Goal: Transaction & Acquisition: Purchase product/service

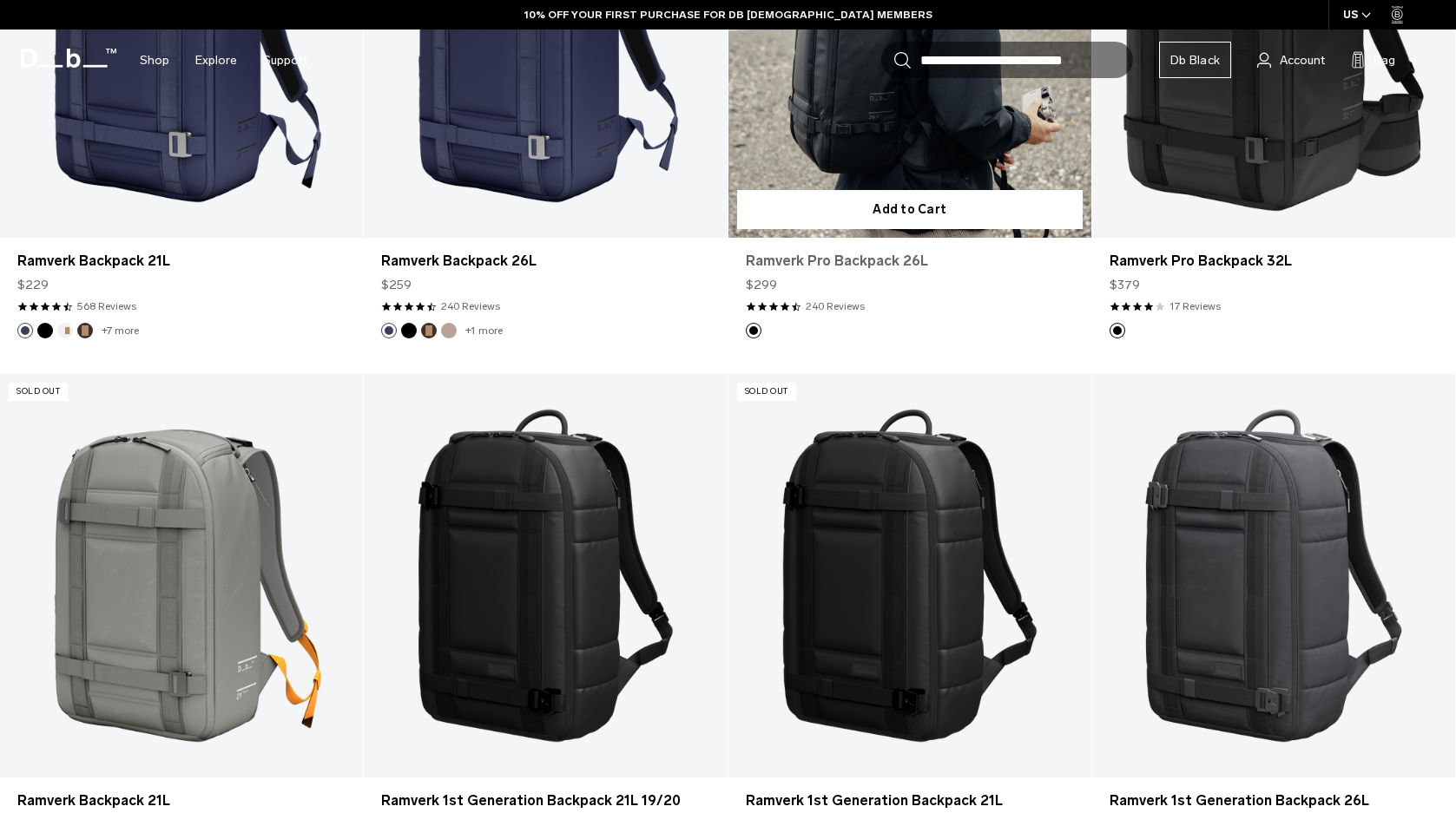
click at [910, 270] on link "Ramverk Pro Backpack 26L" at bounding box center [910, 262] width 328 height 21
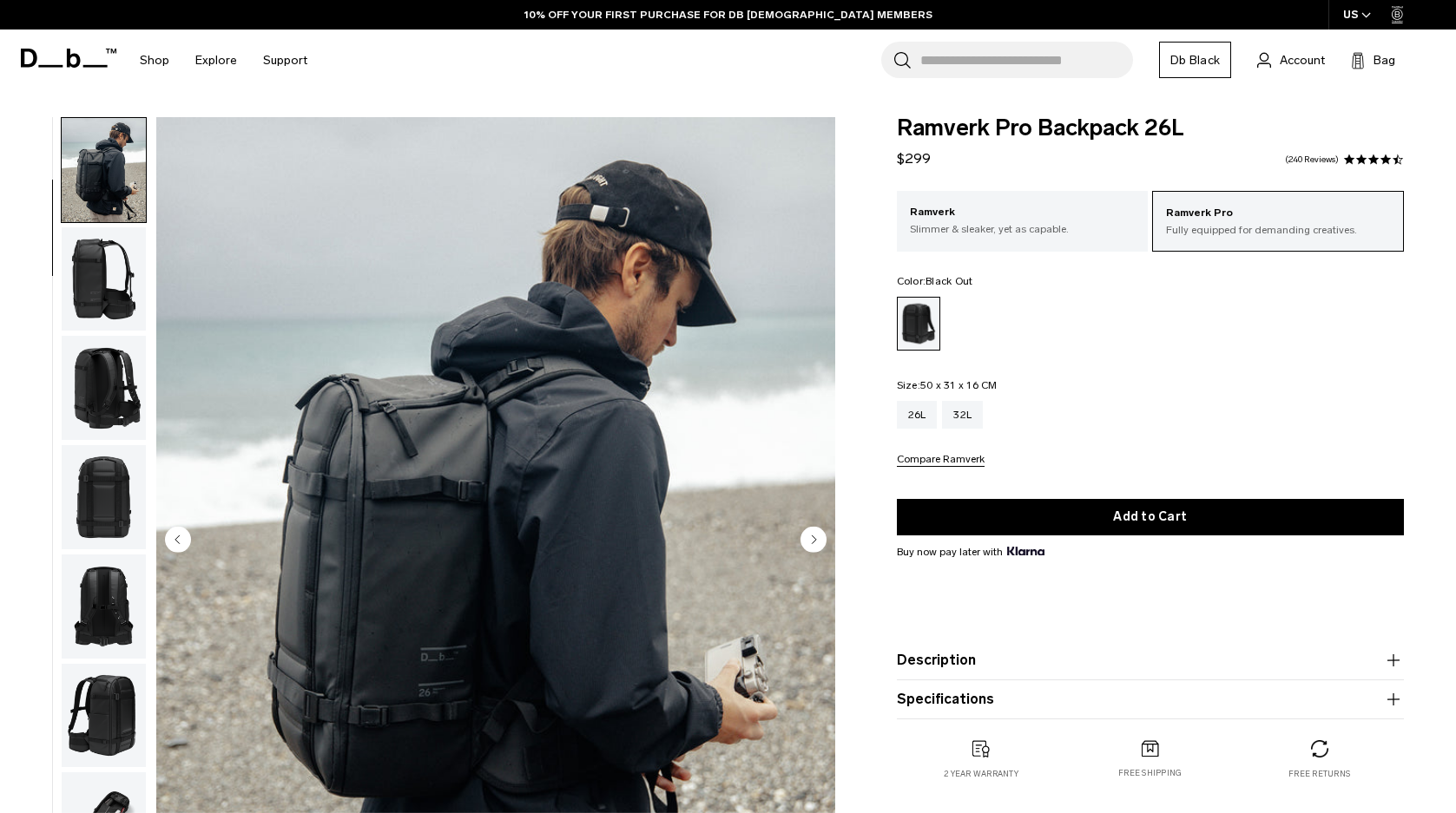
click at [107, 393] on img "button" at bounding box center [103, 388] width 84 height 104
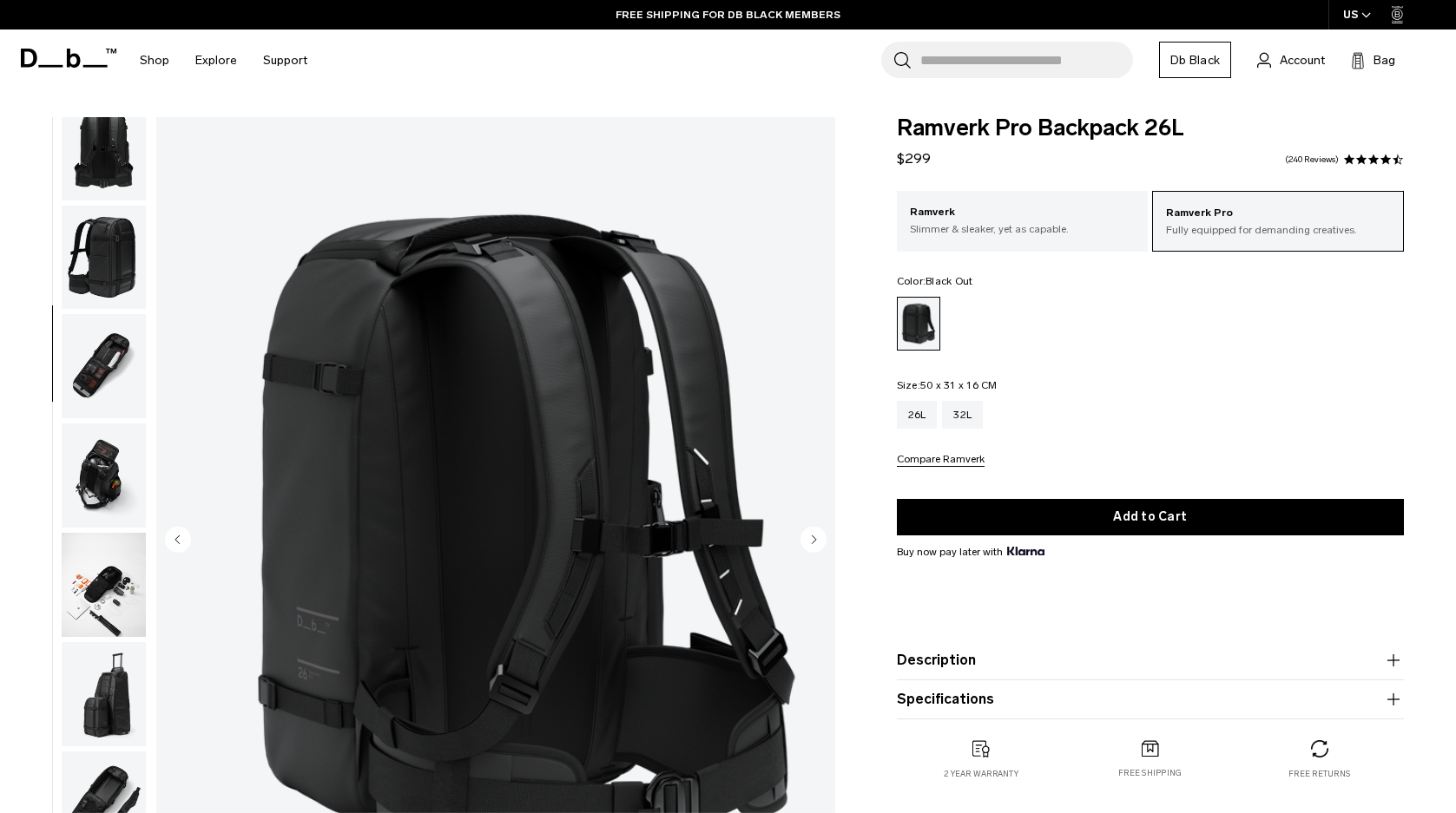
click at [83, 378] on img "button" at bounding box center [103, 366] width 84 height 104
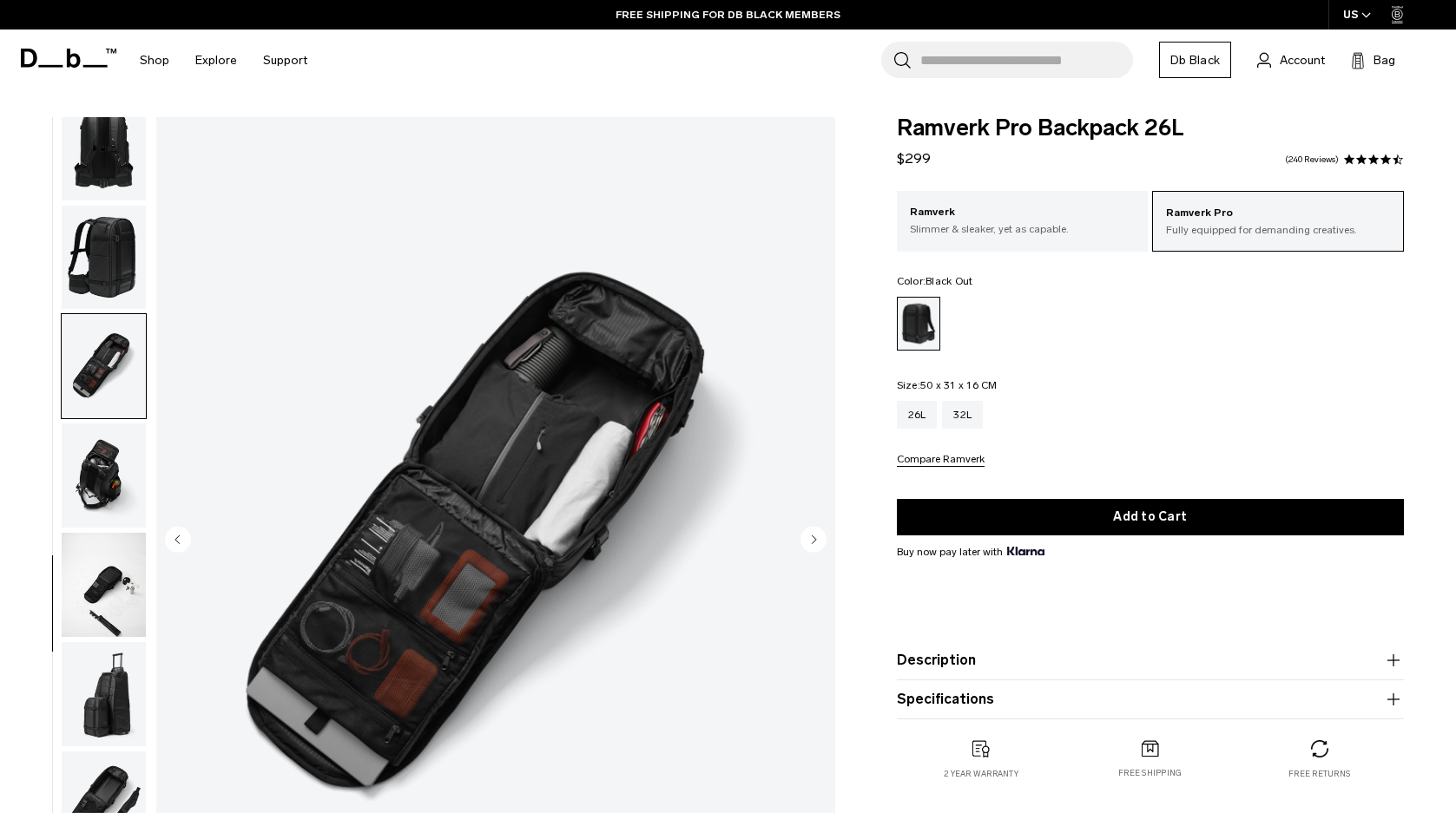
click at [100, 438] on img "button" at bounding box center [103, 476] width 84 height 104
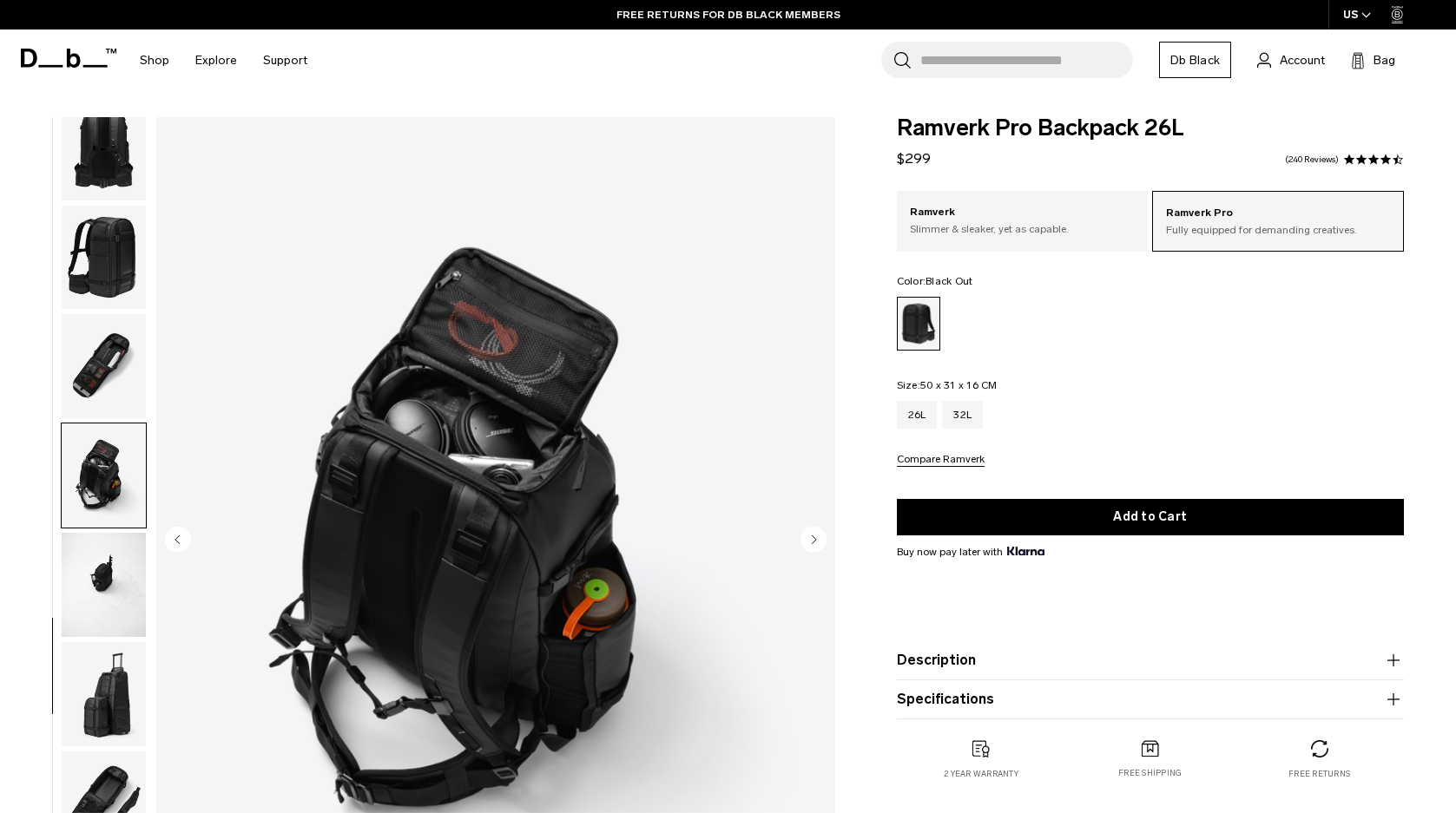
click at [116, 564] on img "button" at bounding box center [103, 585] width 84 height 104
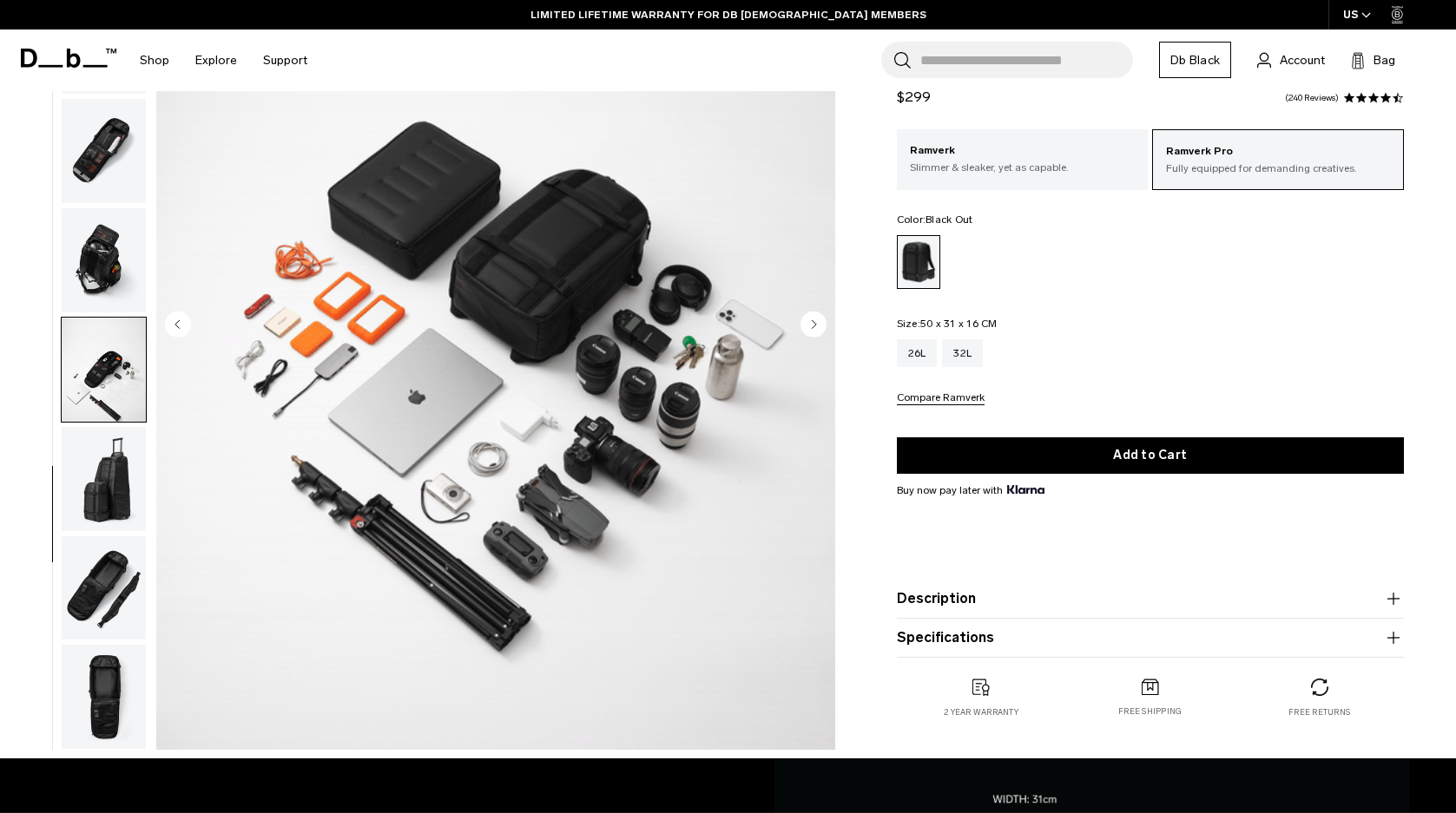
scroll to position [261, 0]
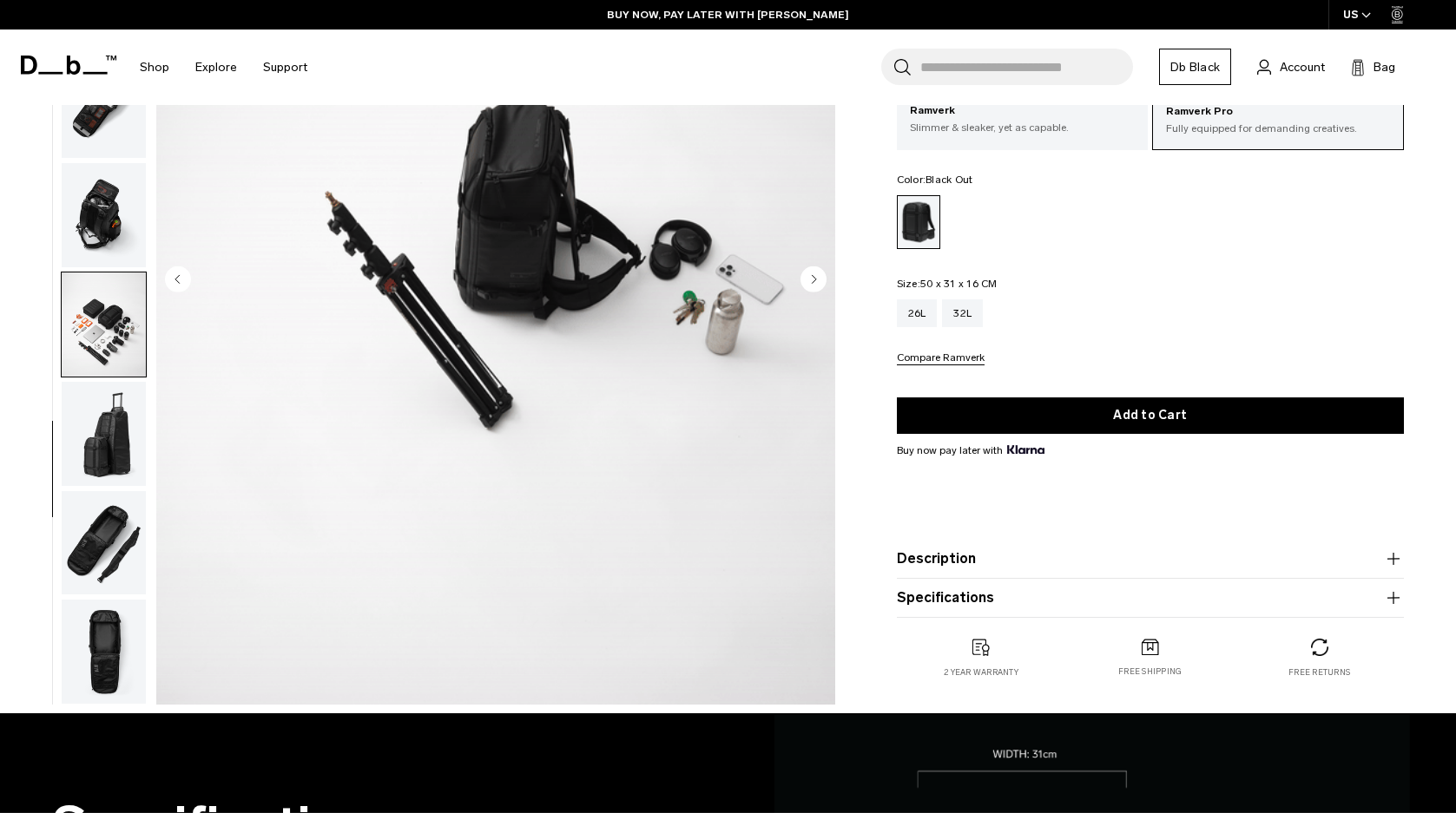
click at [108, 446] on img "button" at bounding box center [103, 435] width 84 height 104
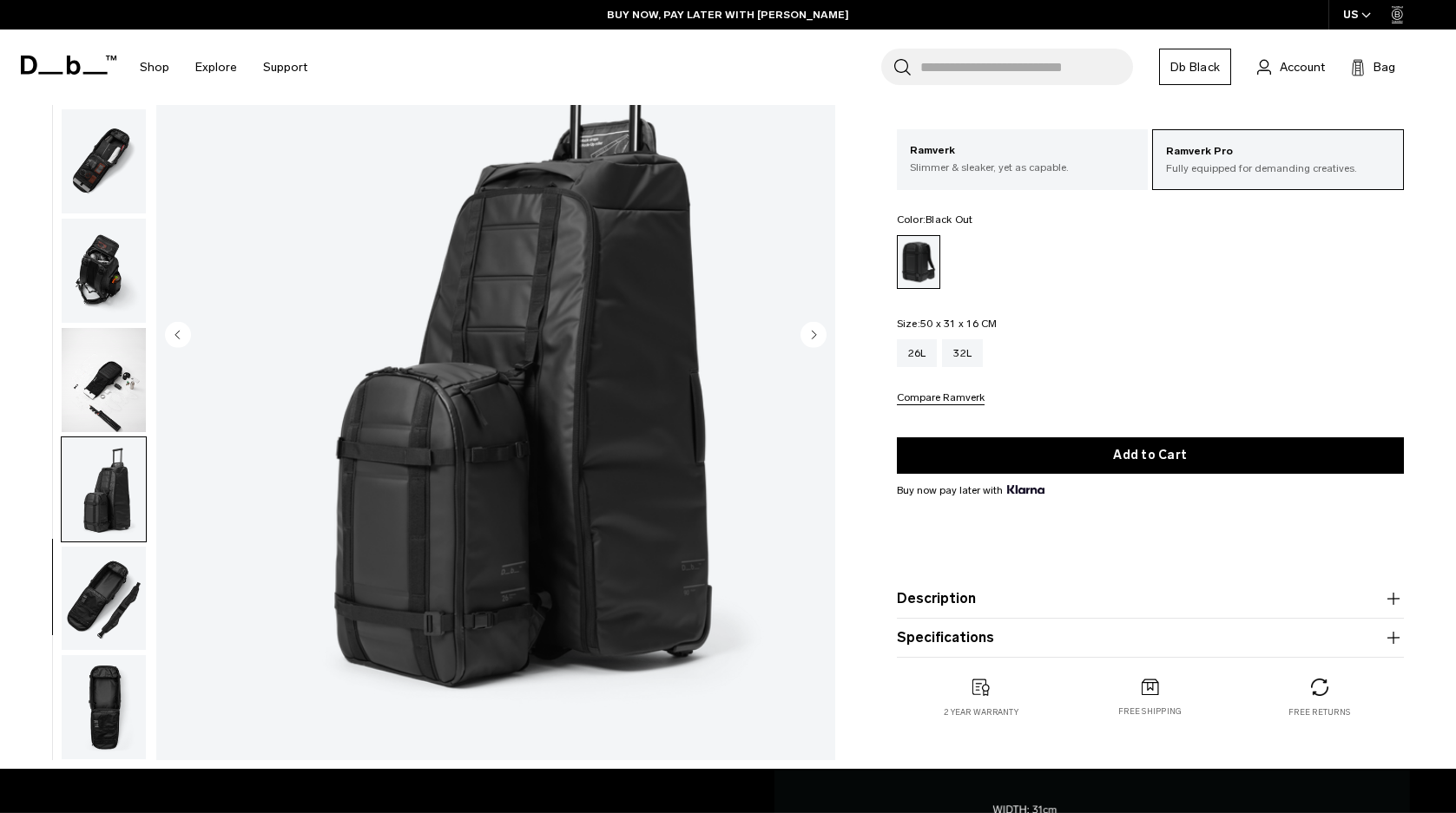
scroll to position [174, 0]
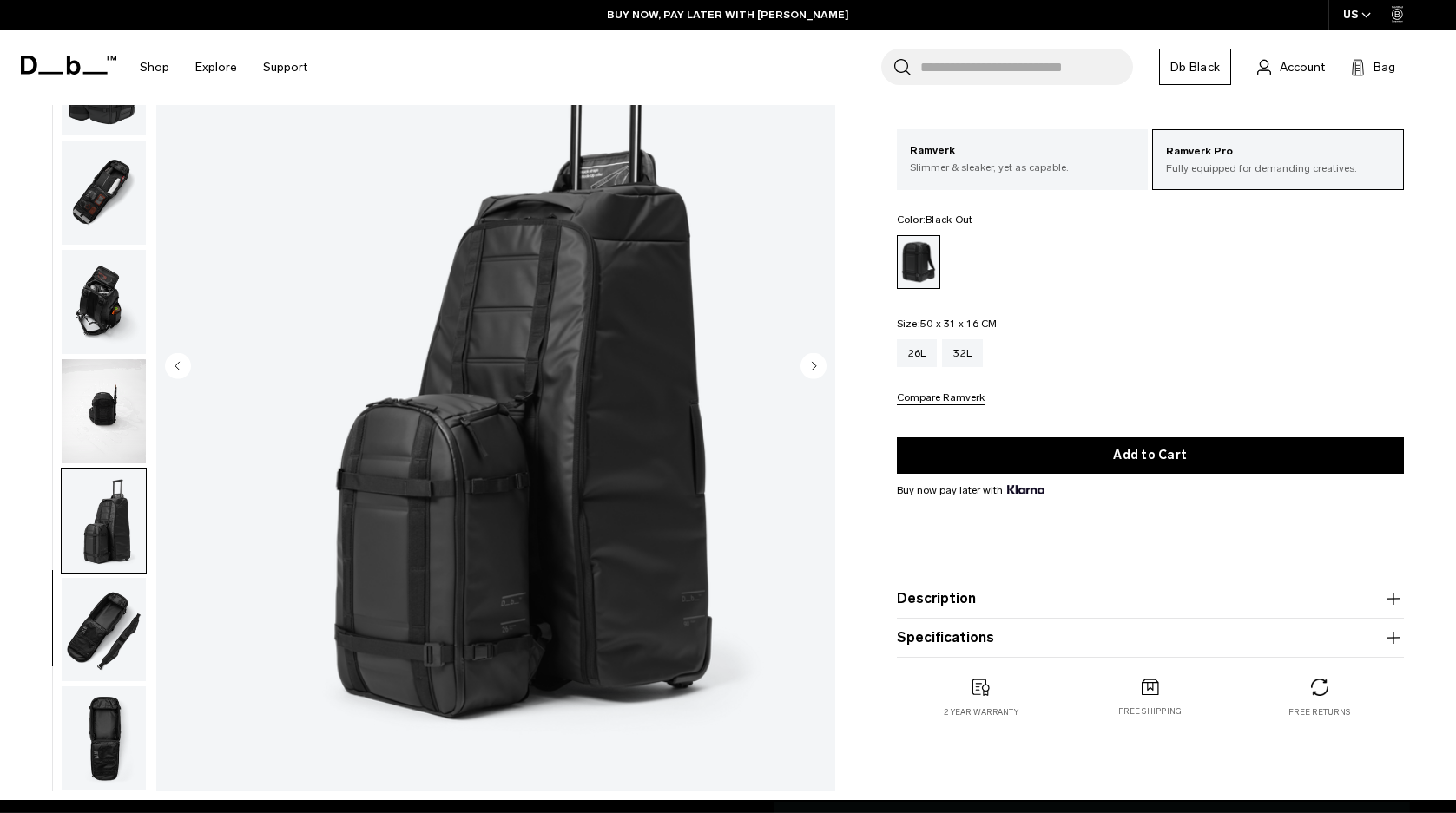
click at [123, 647] on img "button" at bounding box center [103, 631] width 84 height 104
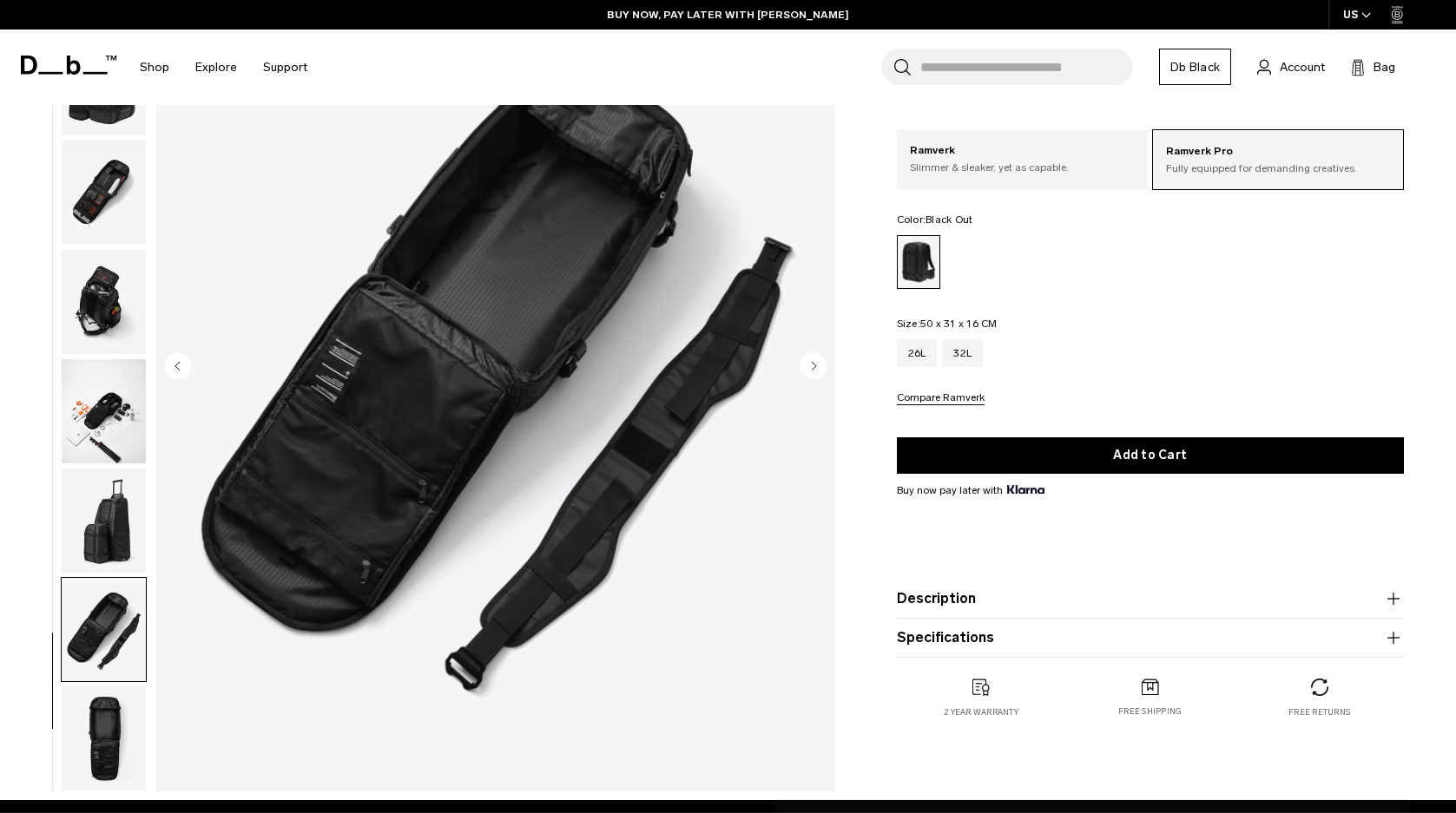
click at [104, 712] on img "button" at bounding box center [103, 739] width 84 height 104
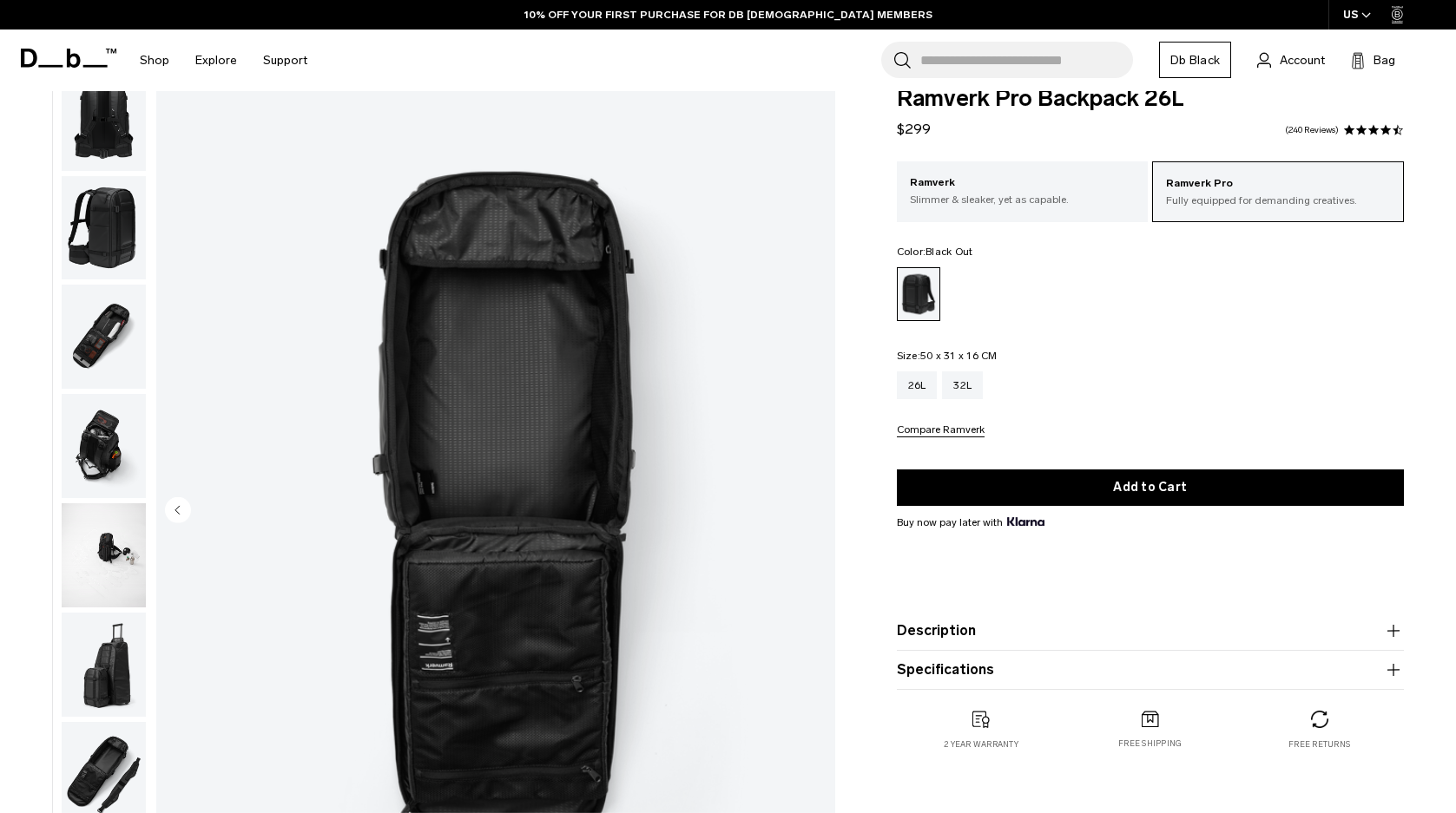
scroll to position [0, 0]
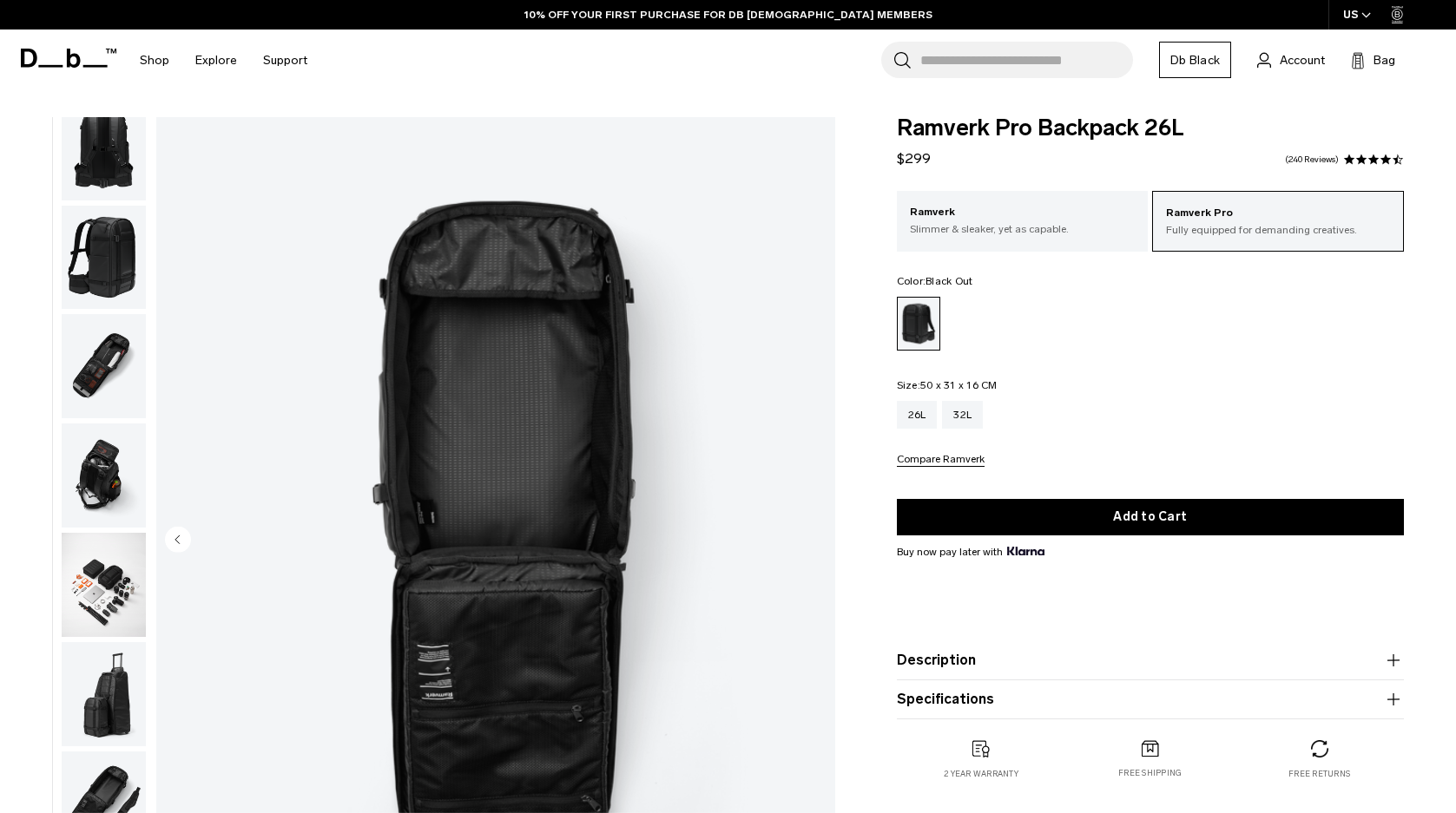
click at [952, 658] on button "Description" at bounding box center [1150, 660] width 507 height 21
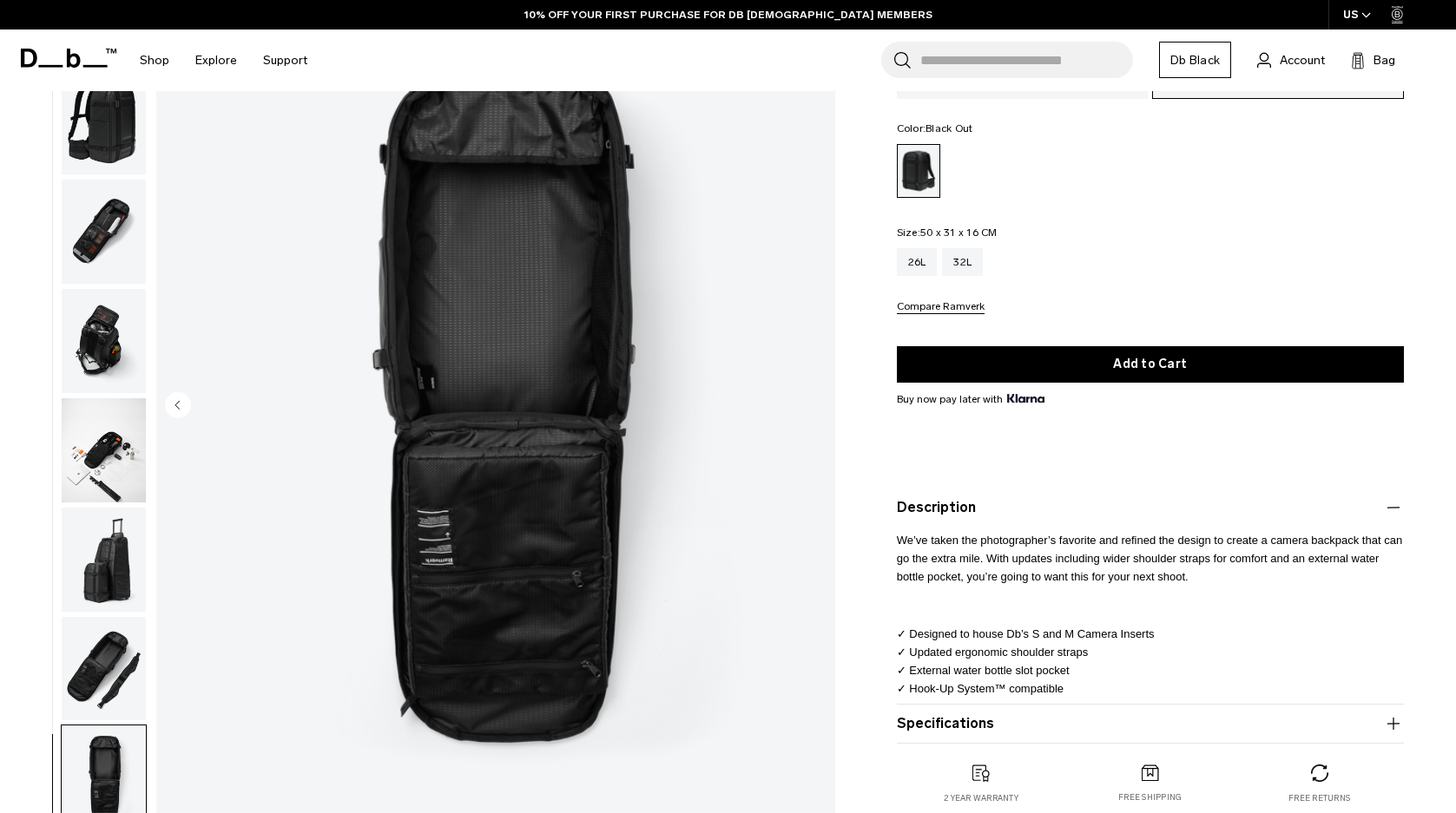
scroll to position [261, 0]
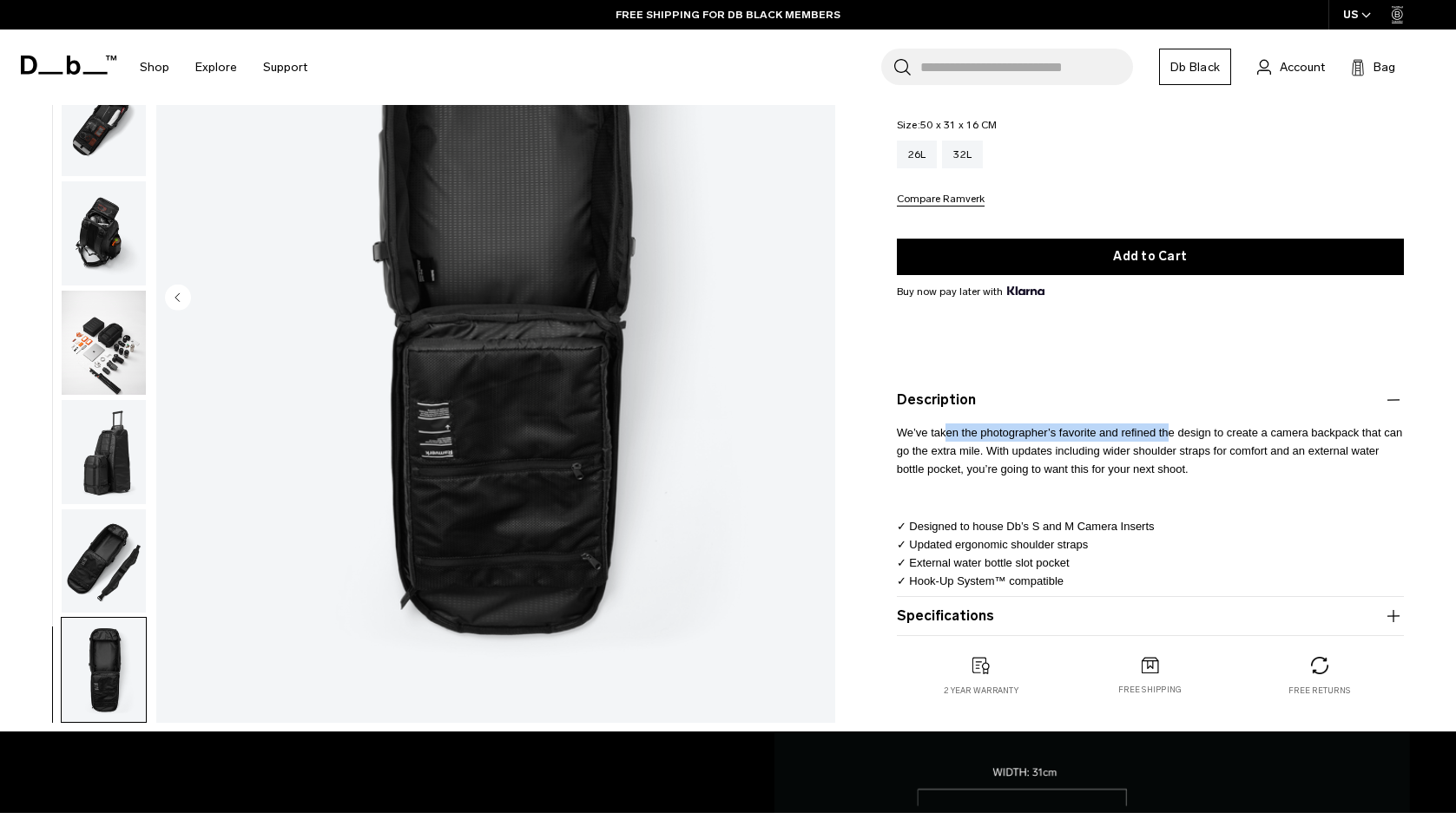
drag, startPoint x: 966, startPoint y: 438, endPoint x: 1171, endPoint y: 439, distance: 205.0
click at [1171, 439] on span "We’ve taken the photographer’s favorite and refined the design to create a came…" at bounding box center [1151, 450] width 509 height 49
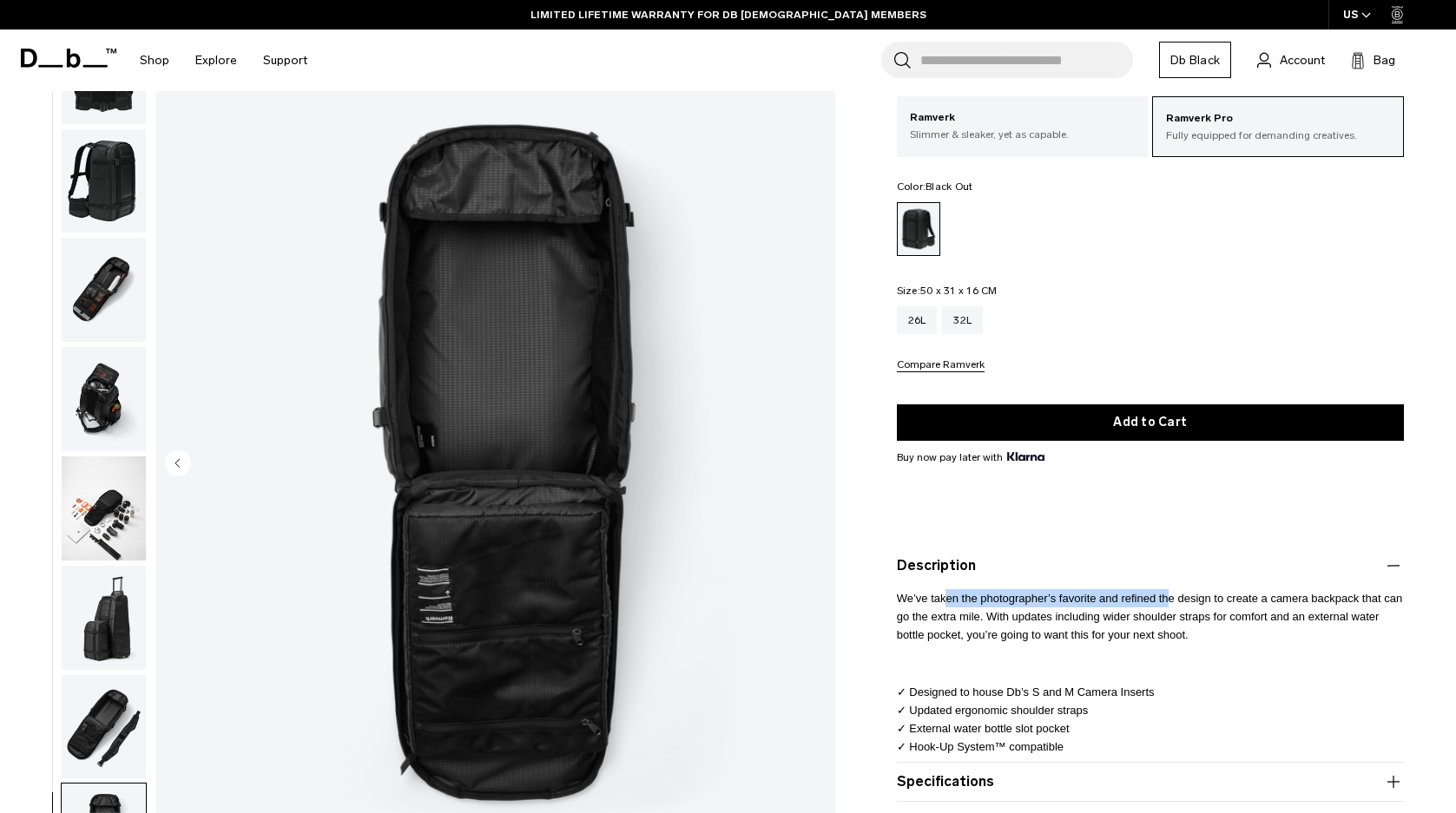
scroll to position [87, 0]
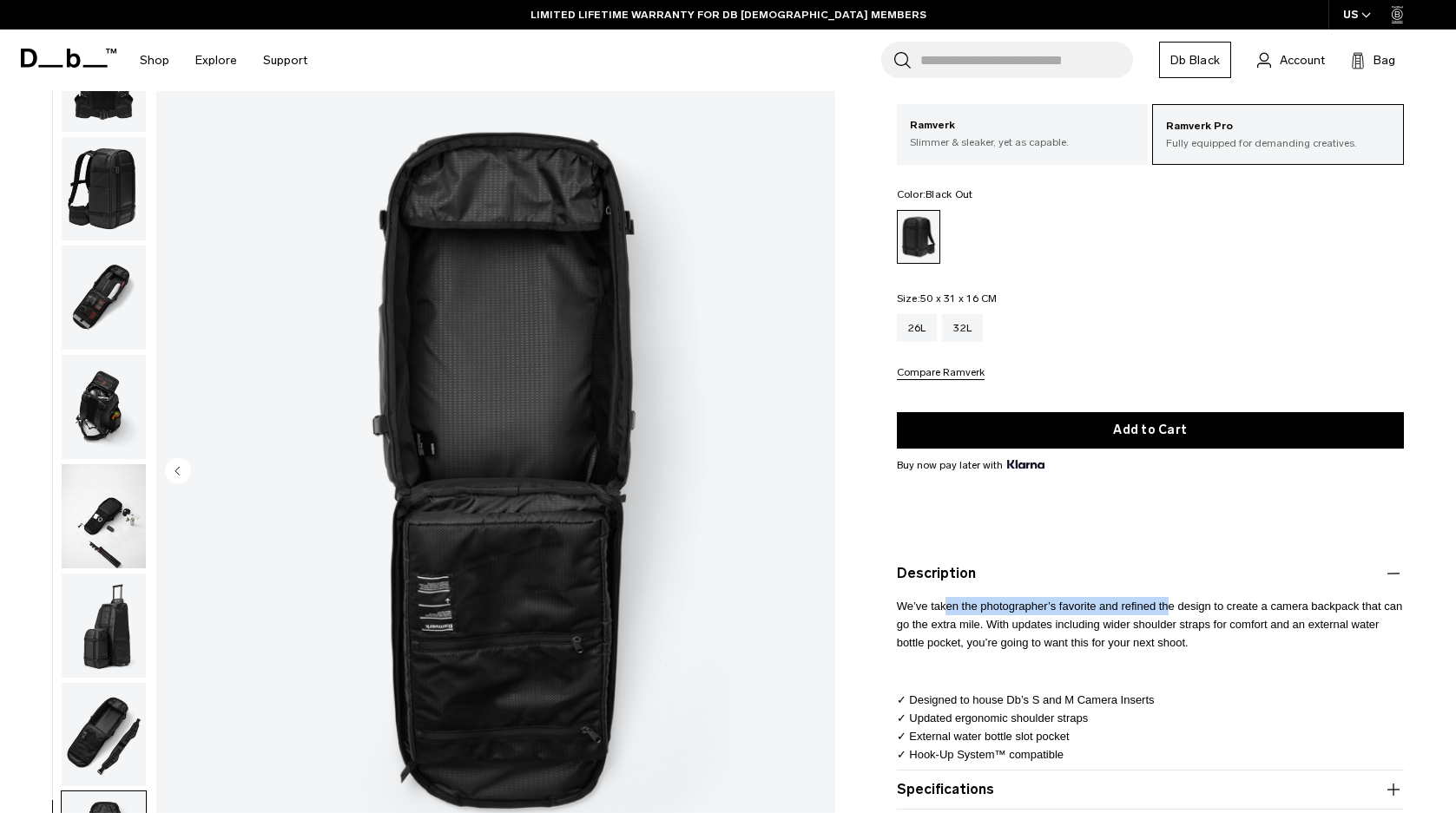
click at [99, 411] on img "button" at bounding box center [103, 407] width 84 height 104
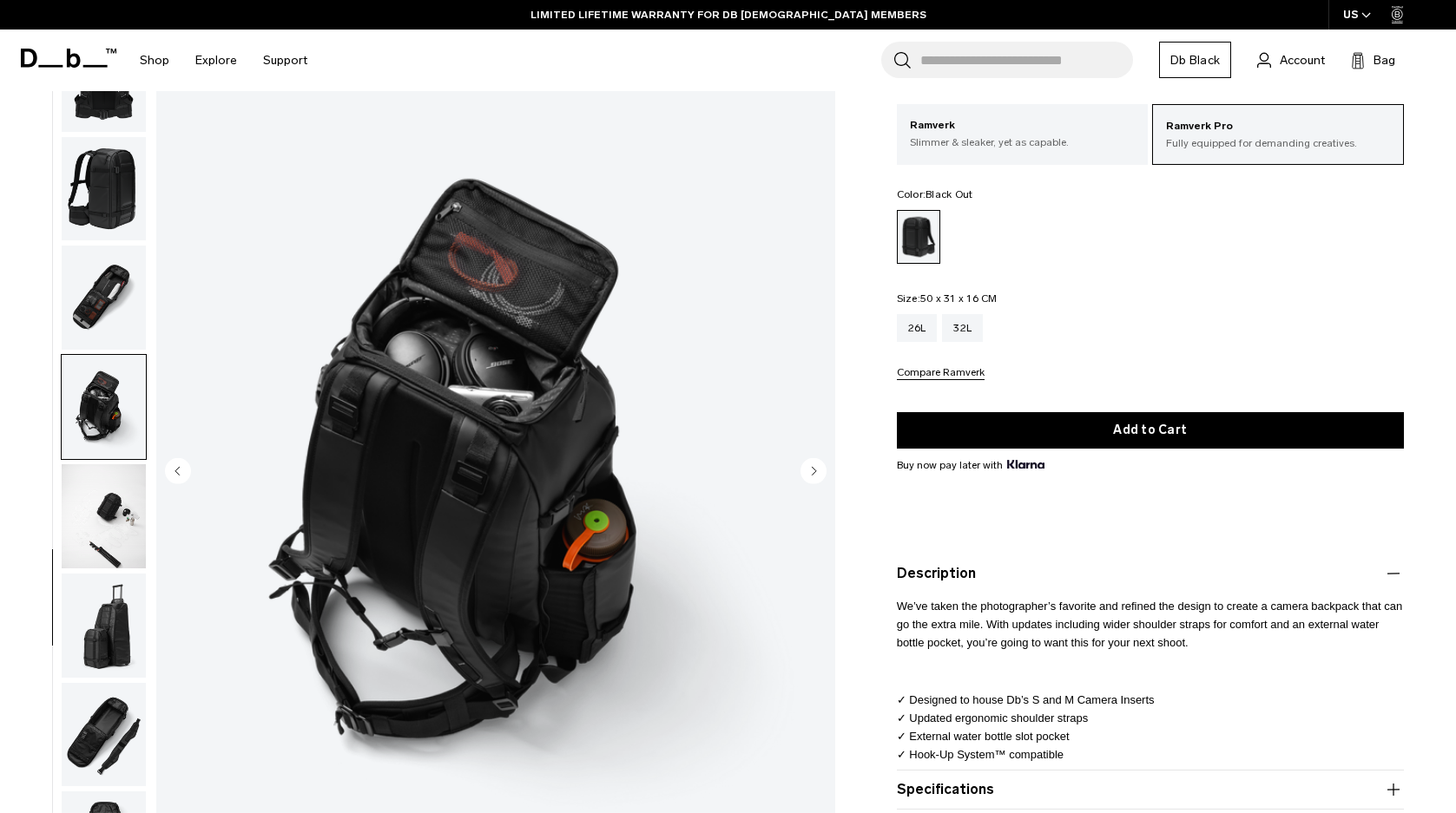
click at [87, 352] on ul at bounding box center [103, 472] width 86 height 848
click at [85, 305] on img "button" at bounding box center [103, 297] width 84 height 104
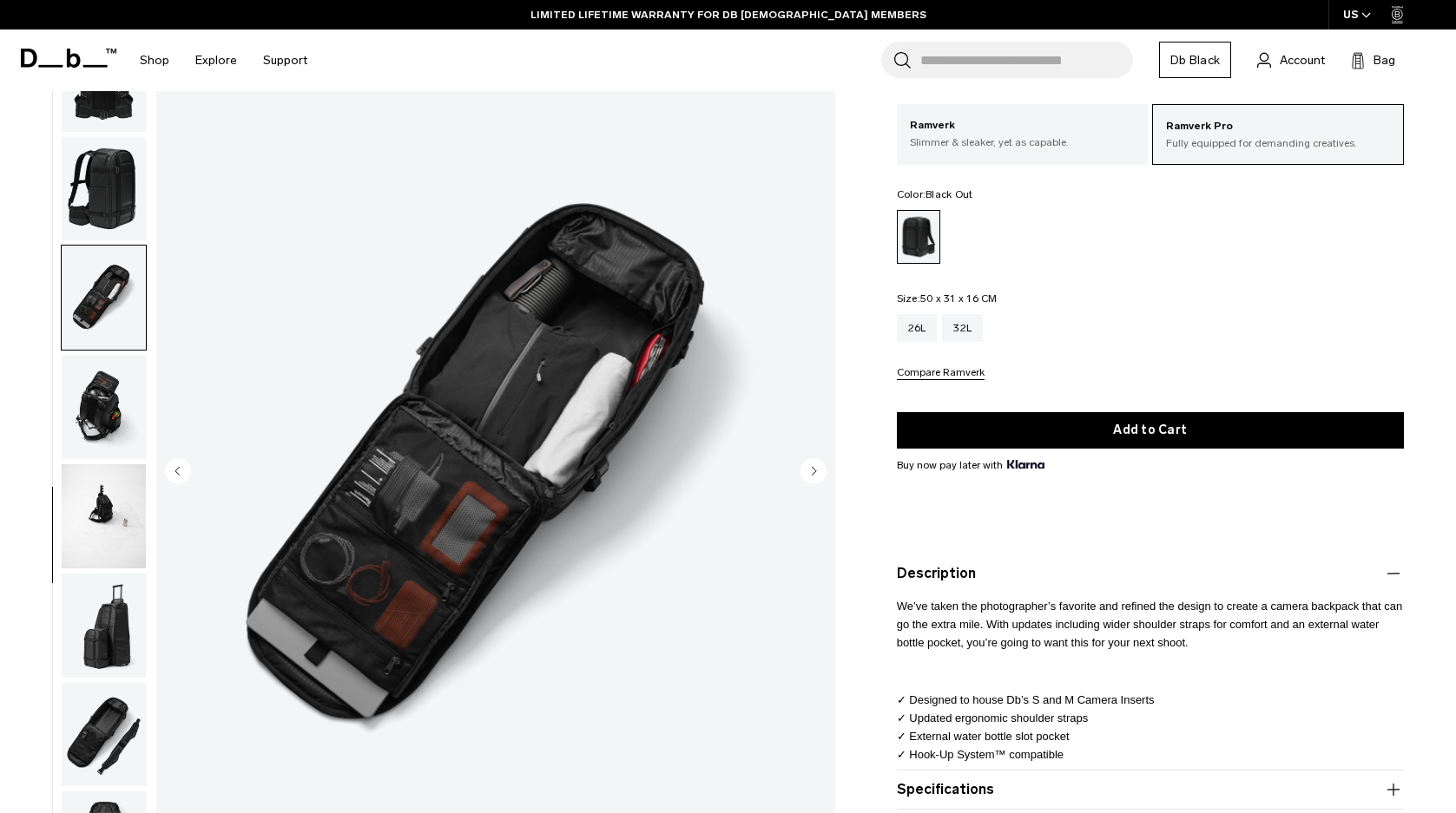
click at [99, 509] on img "button" at bounding box center [103, 517] width 84 height 104
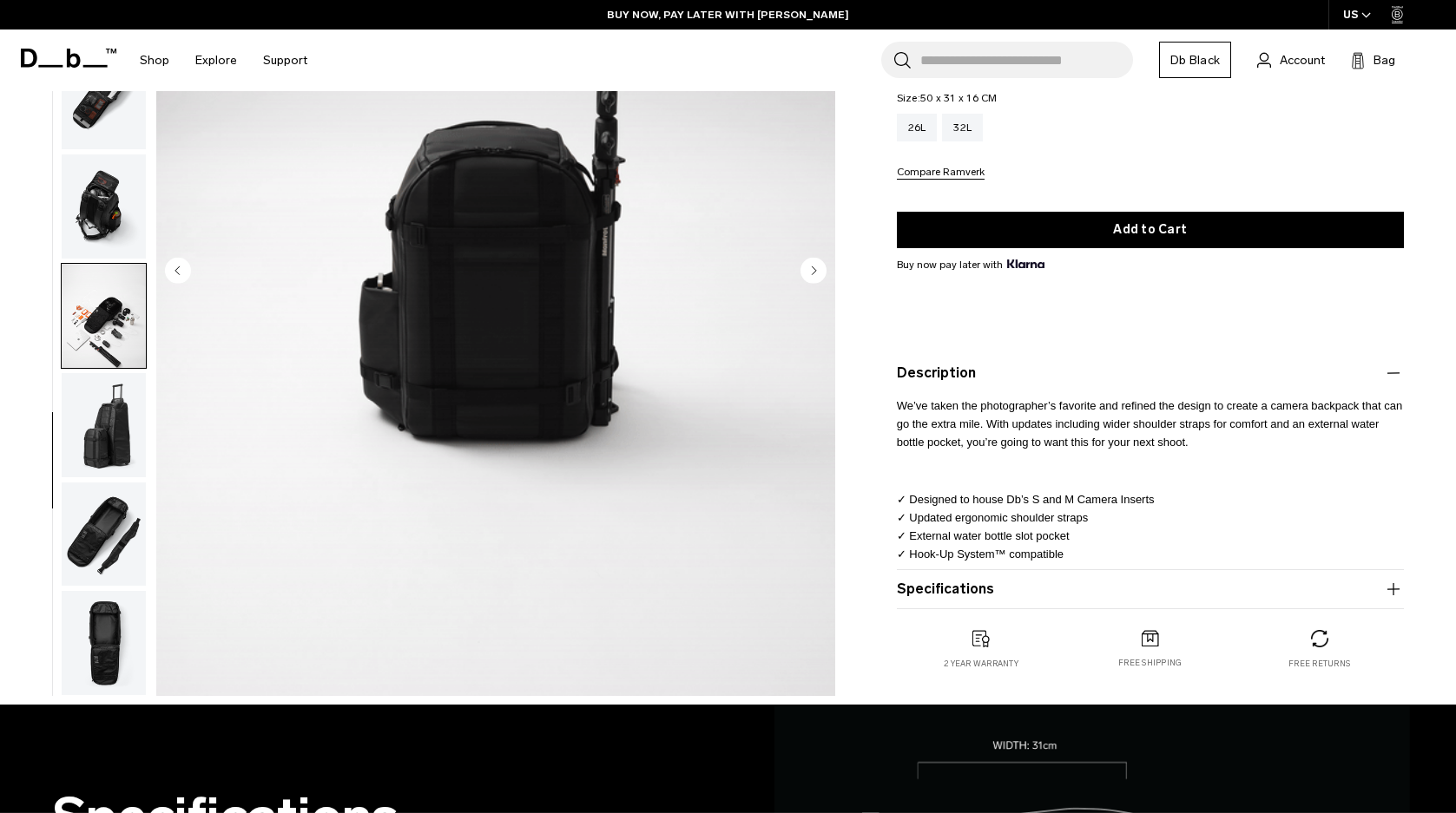
scroll to position [435, 0]
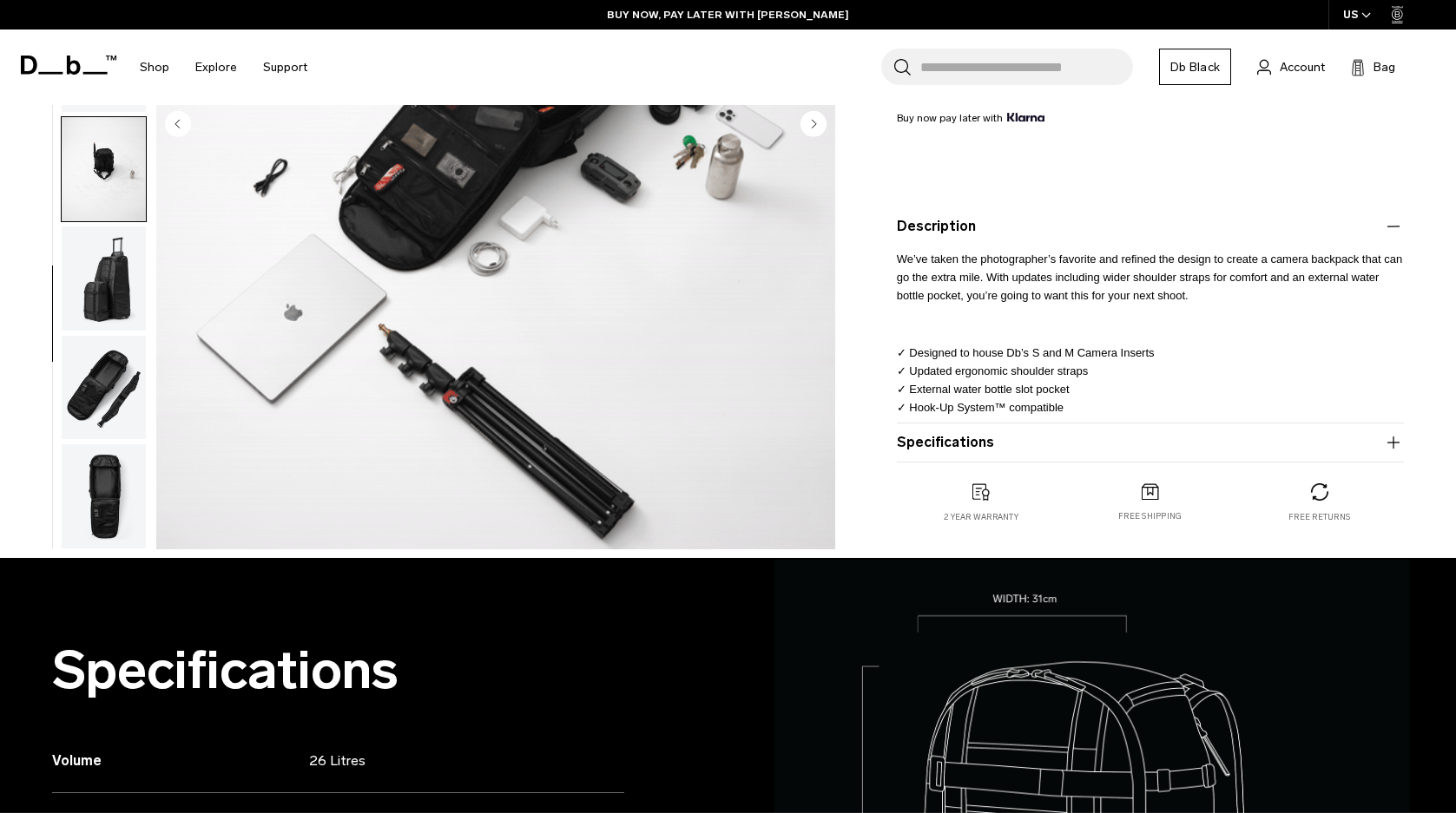
click at [99, 512] on img "button" at bounding box center [103, 496] width 84 height 104
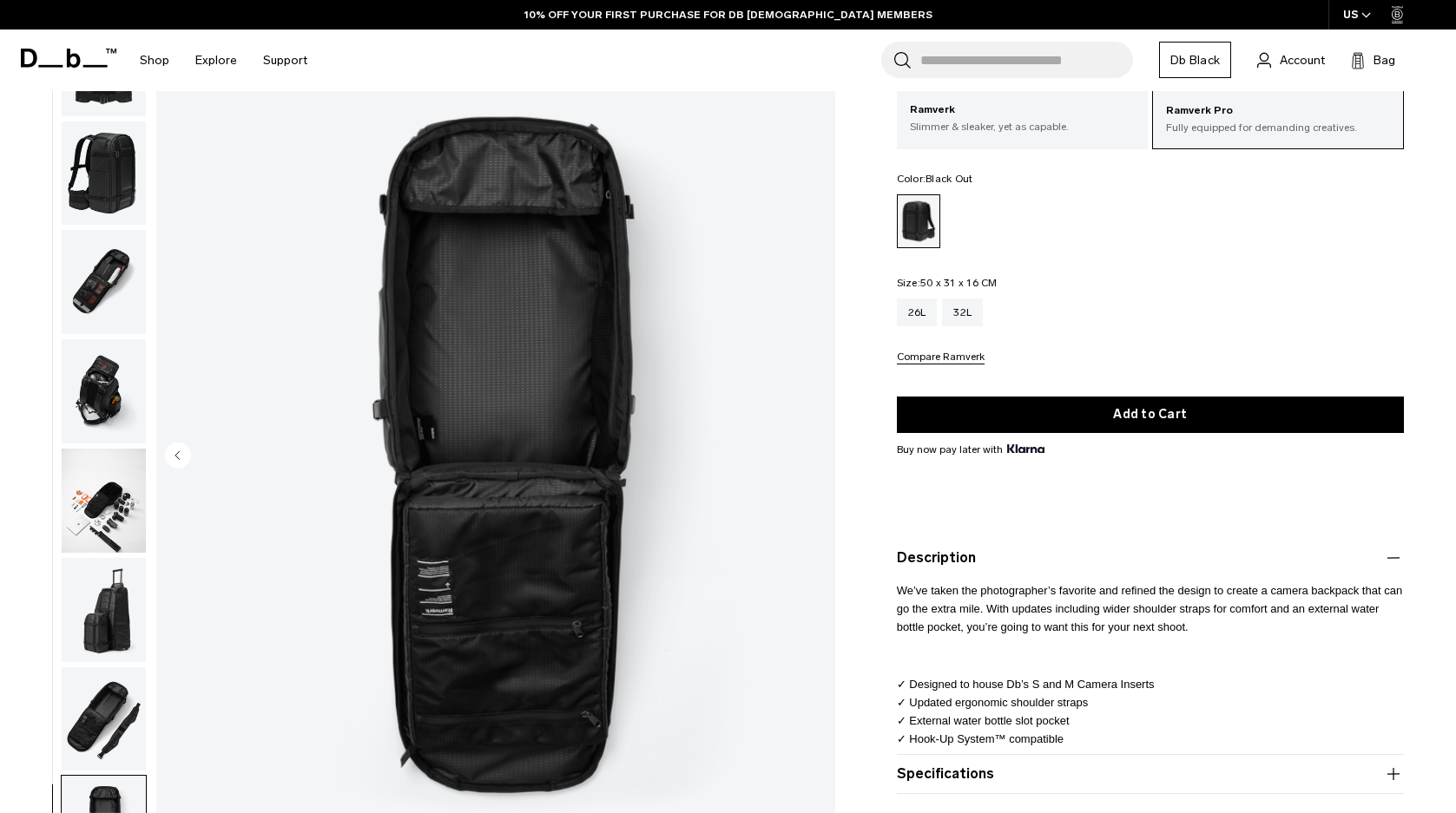
scroll to position [87, 0]
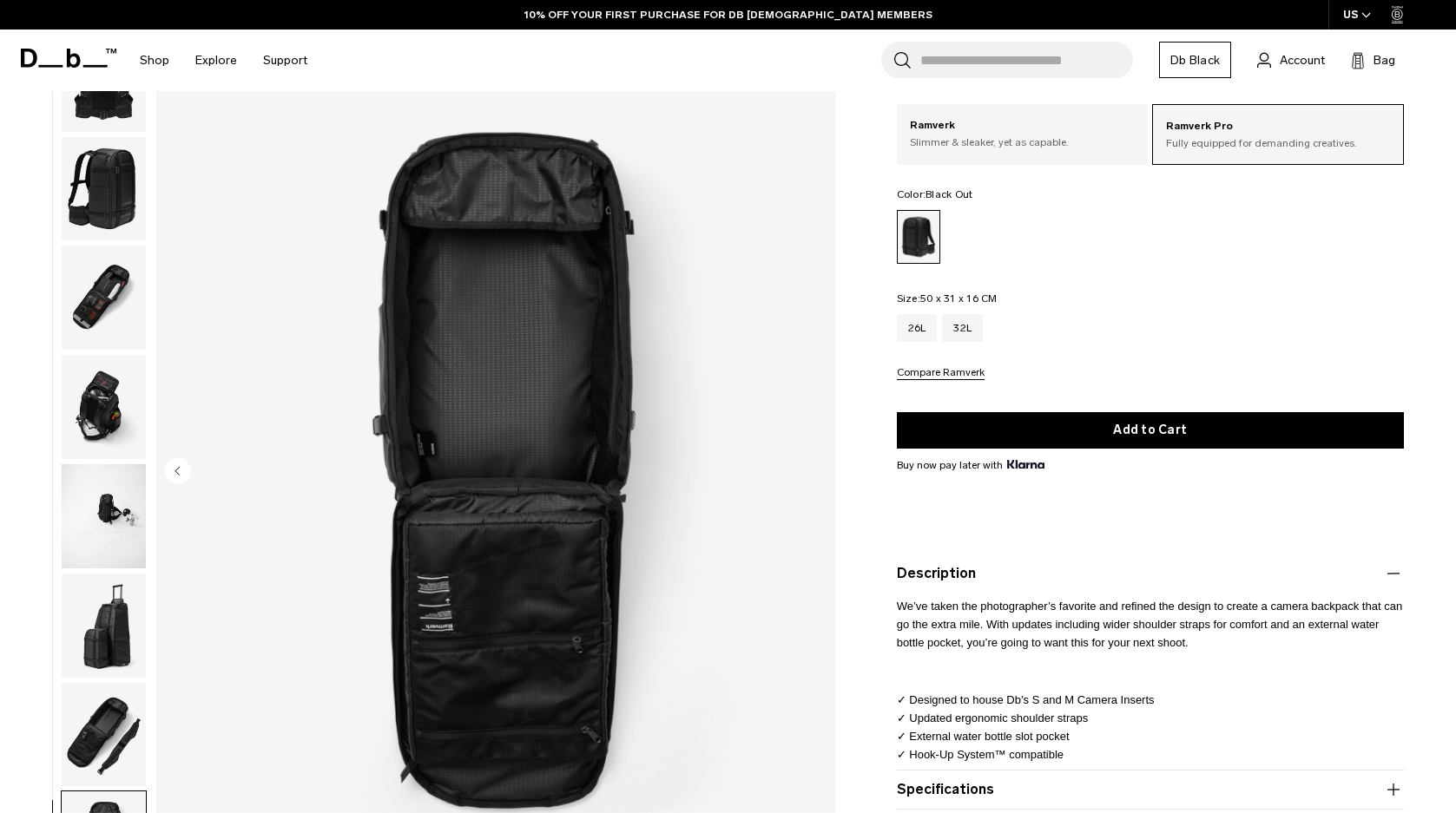
click at [108, 632] on img "button" at bounding box center [103, 626] width 84 height 104
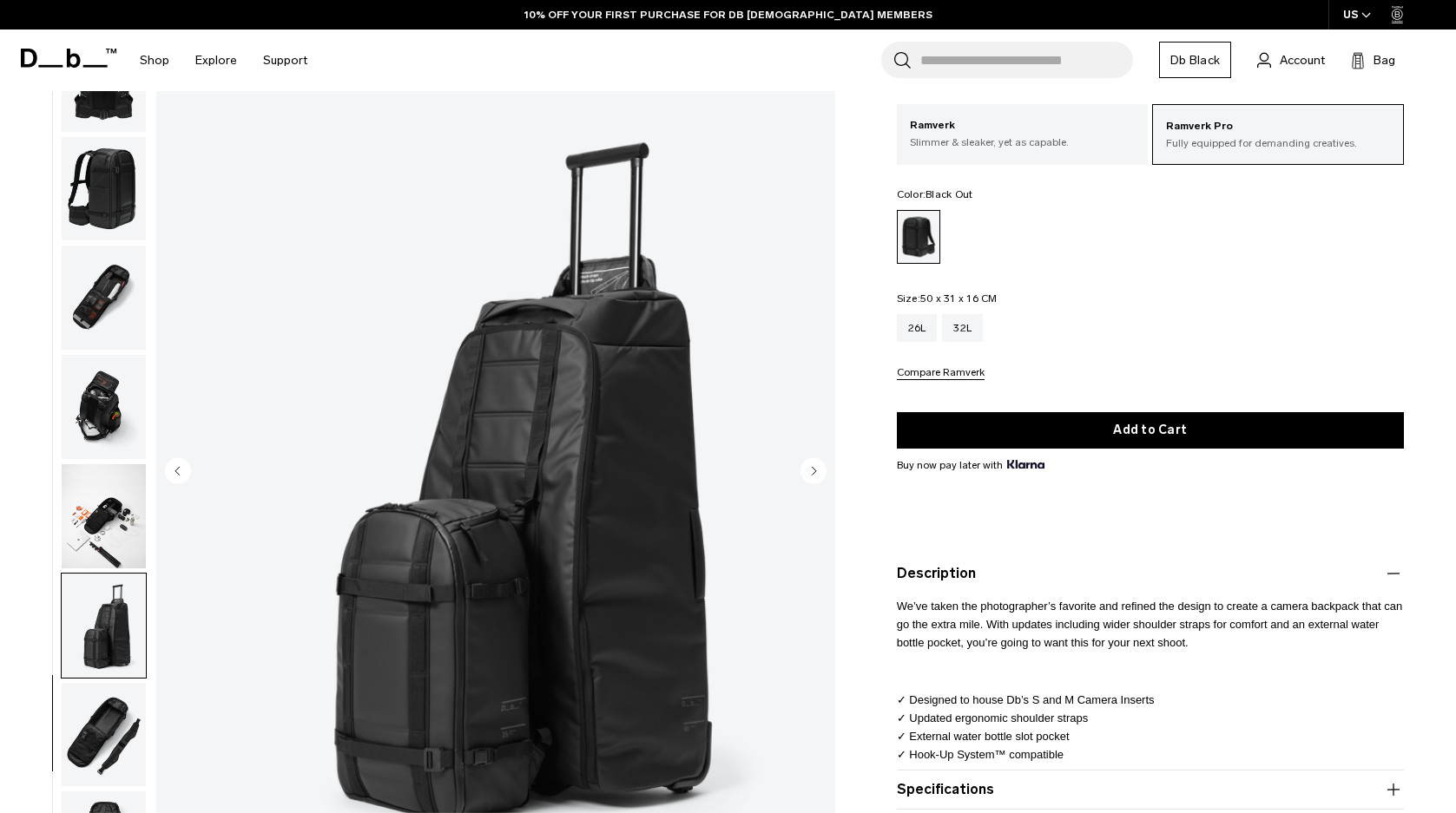
click at [114, 727] on img "button" at bounding box center [103, 735] width 84 height 104
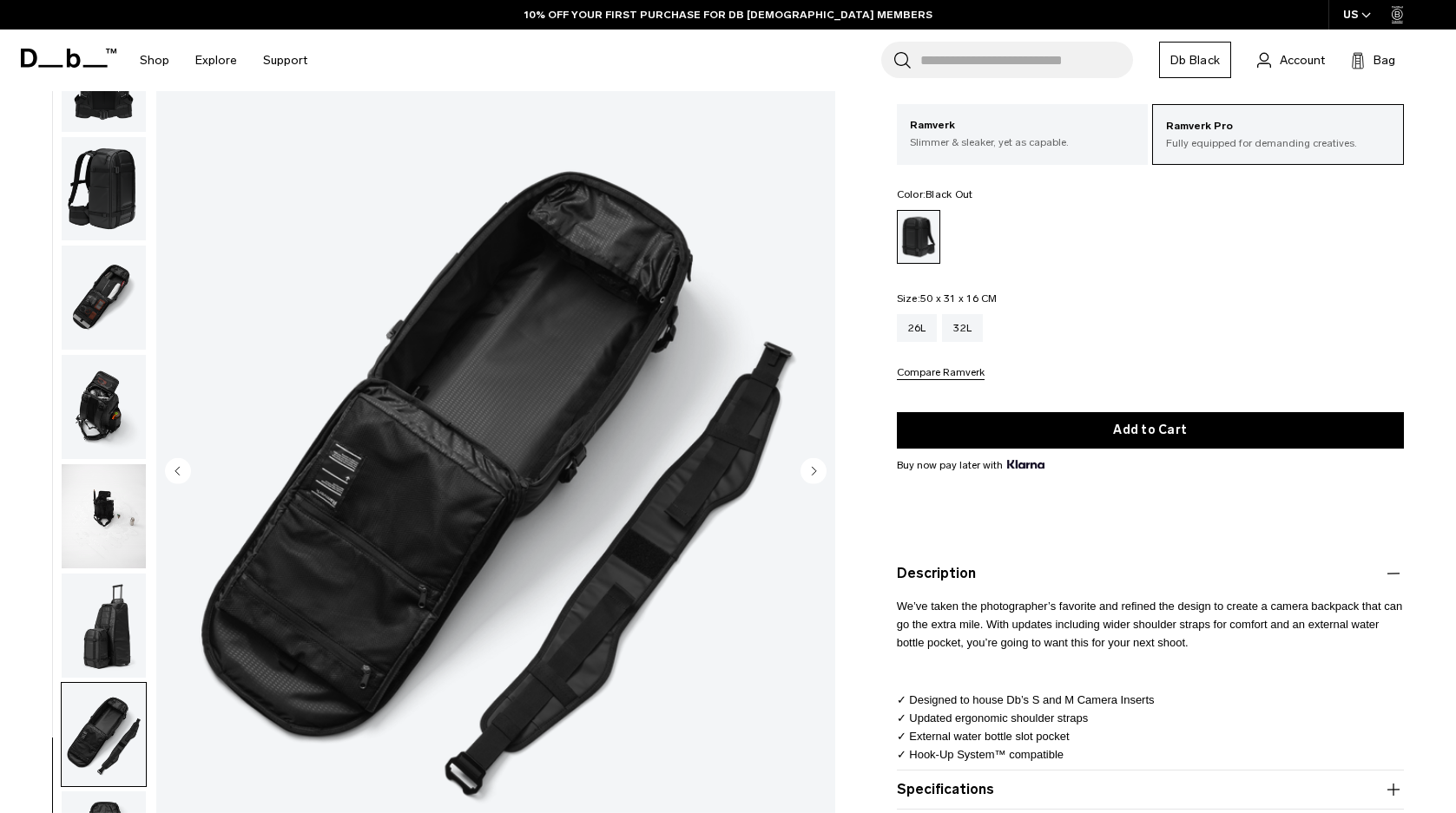
click at [91, 532] on img "button" at bounding box center [103, 517] width 84 height 104
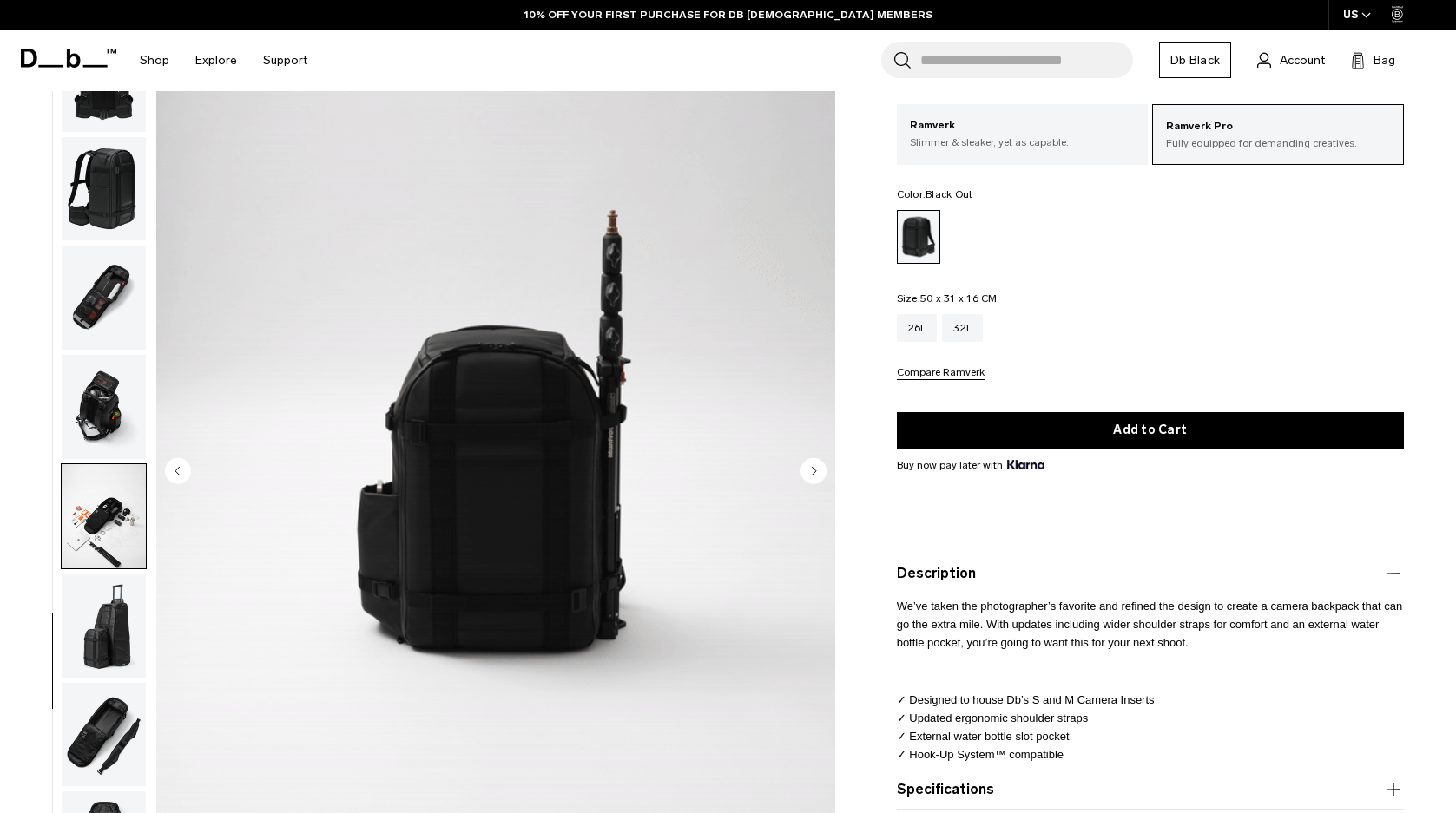
click at [94, 414] on img "button" at bounding box center [103, 407] width 84 height 104
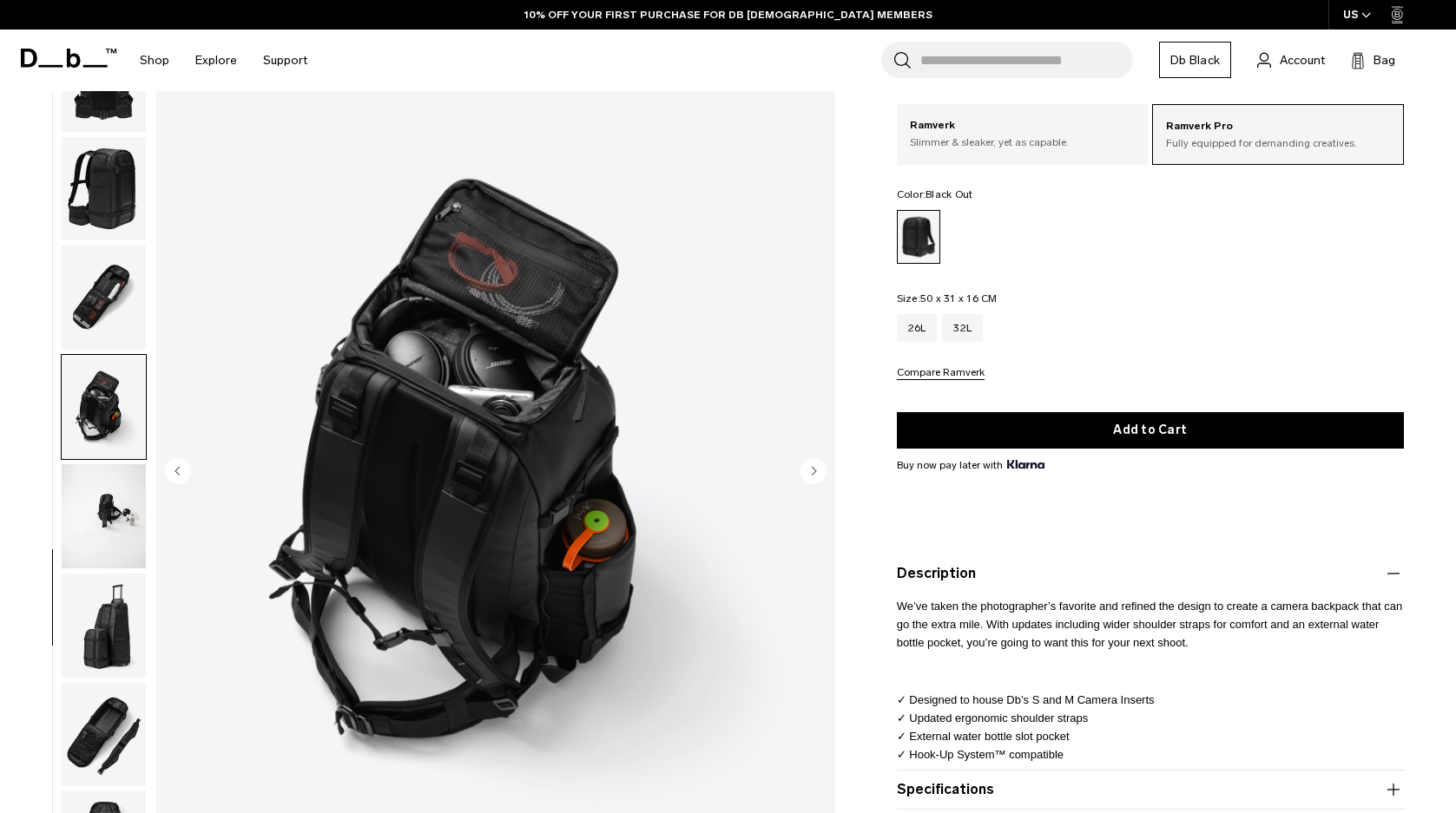
click at [94, 222] on img "button" at bounding box center [103, 188] width 84 height 104
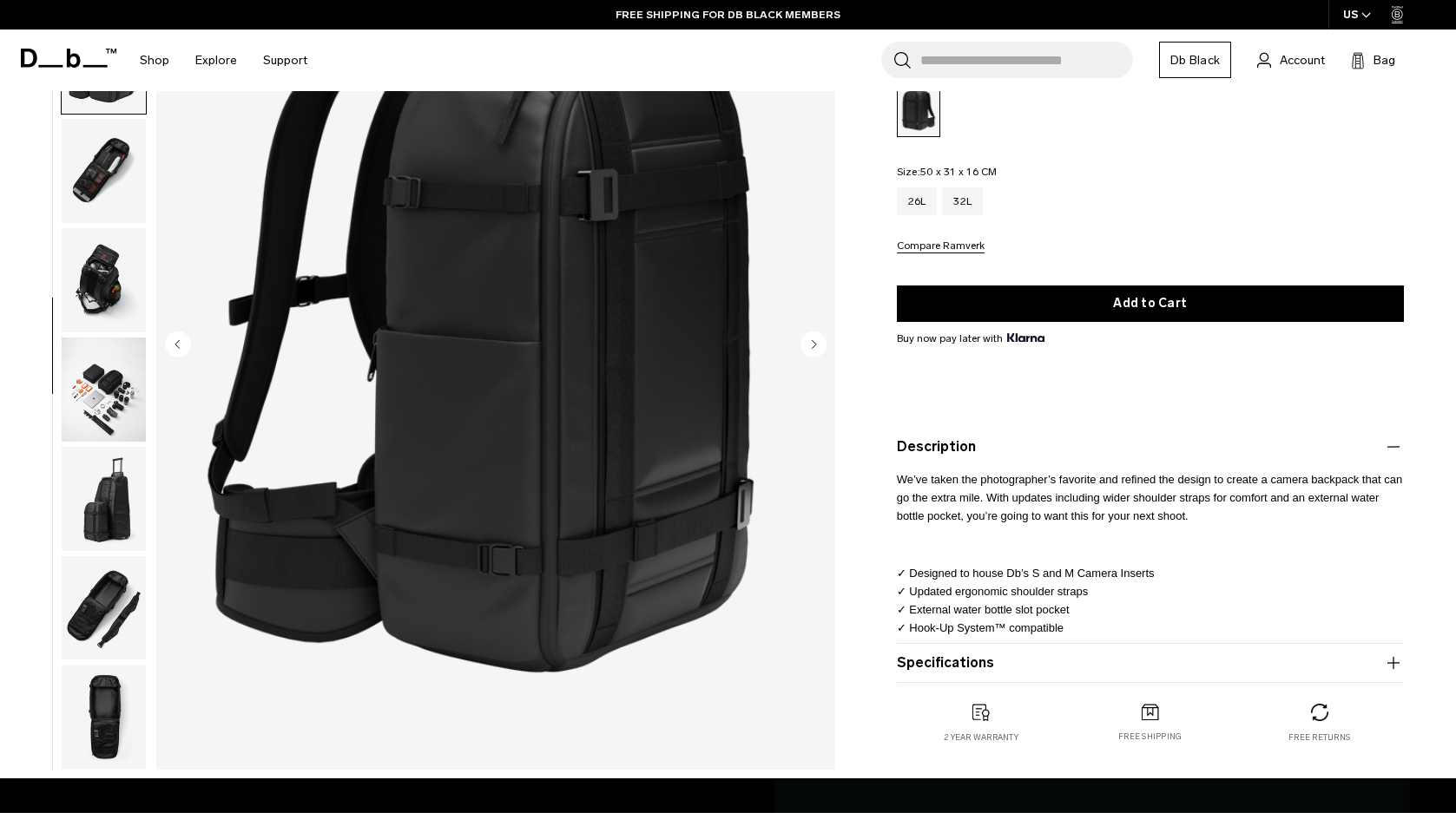
scroll to position [0, 0]
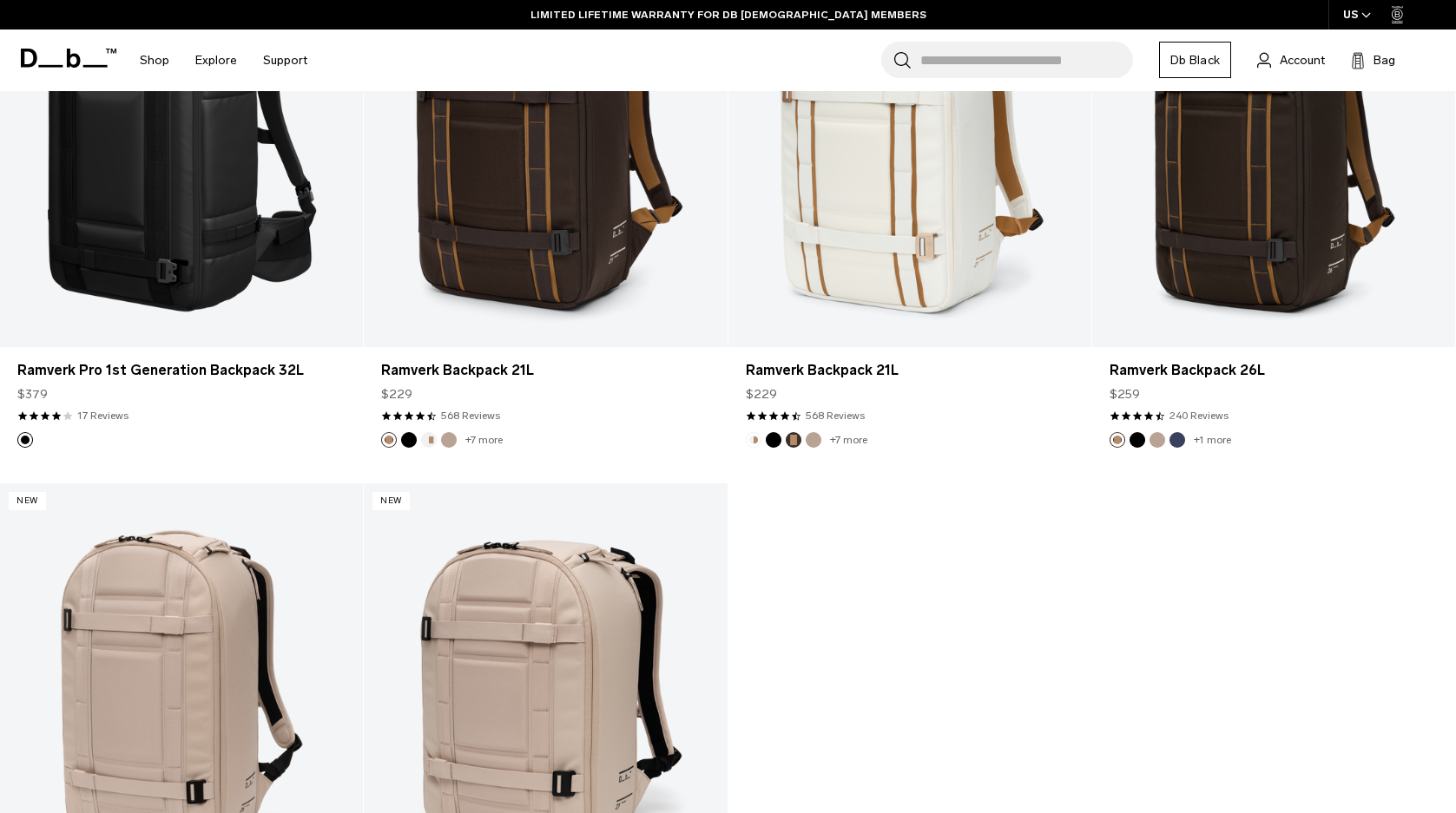
scroll to position [3907, 0]
